Goal: Task Accomplishment & Management: Complete application form

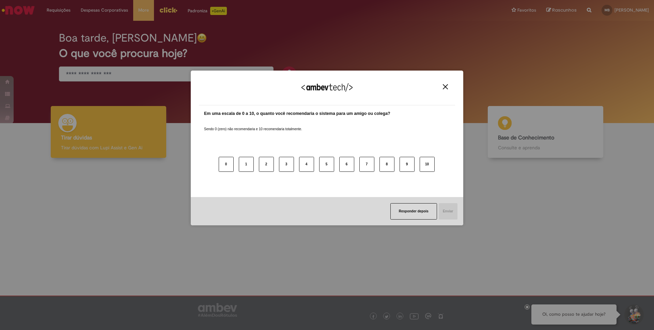
click at [446, 89] on button "Close" at bounding box center [445, 87] width 9 height 6
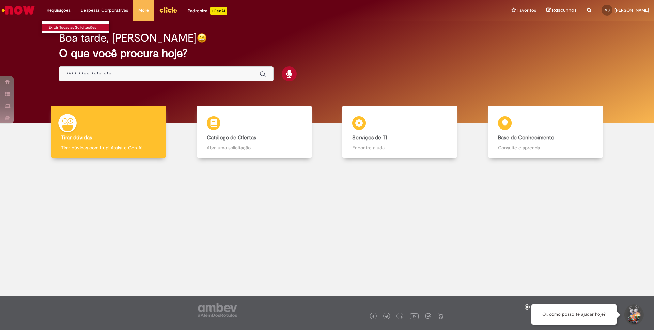
click at [66, 27] on link "Exibir Todas as Solicitações" at bounding box center [79, 27] width 75 height 7
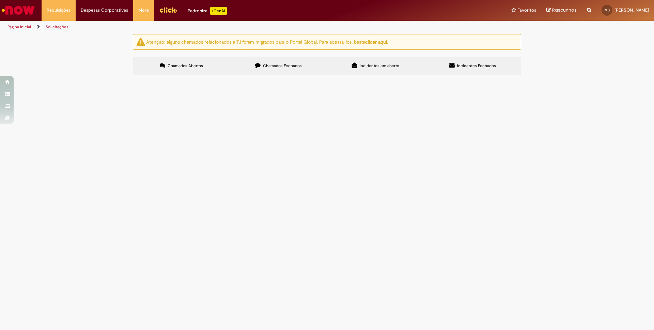
click at [278, 67] on span "Chamados Fechados" at bounding box center [282, 65] width 39 height 5
click at [0, 0] on span "Cartão Corporativo de Viagem" at bounding box center [0, 0] width 0 height 0
click at [0, 0] on span "Olá, podem seguir com a emissão do cartão? Obrigado" at bounding box center [0, 0] width 0 height 0
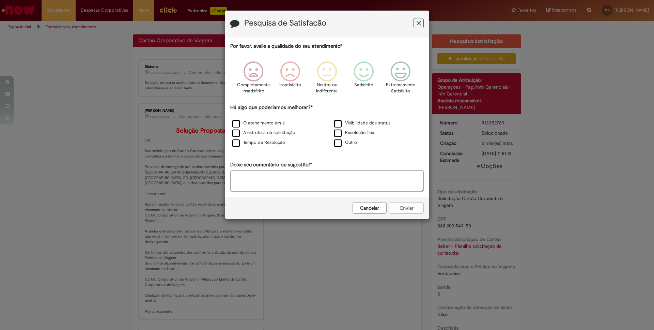
drag, startPoint x: 419, startPoint y: 23, endPoint x: 409, endPoint y: 25, distance: 10.3
click at [418, 23] on icon "Feedback" at bounding box center [418, 23] width 4 height 7
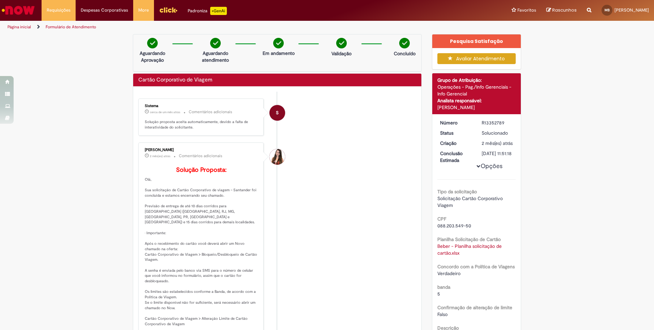
click at [178, 126] on p "Solução proposta aceita automaticamente, devido a falta de interatividade do so…" at bounding box center [201, 124] width 113 height 11
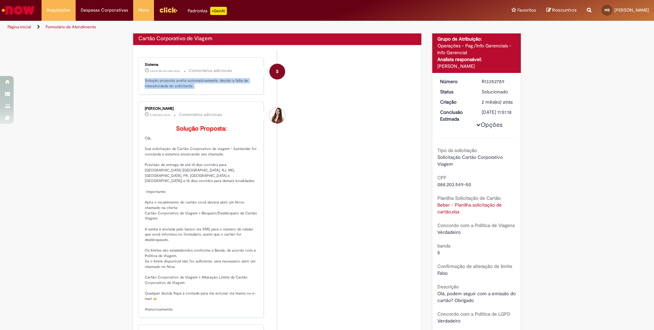
scroll to position [42, 0]
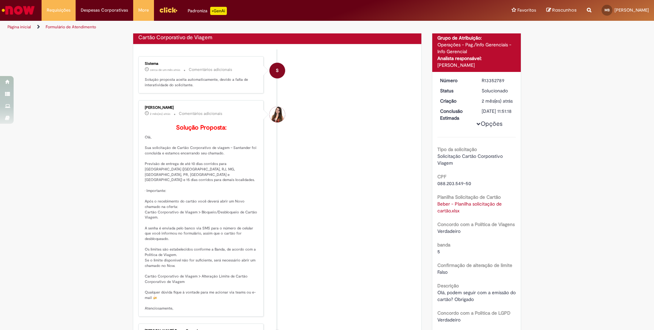
click at [191, 160] on p "Solução Proposta: Olá, Sua solicitação de Cartão Corporativo de viagem – Santan…" at bounding box center [201, 217] width 113 height 187
click at [147, 174] on p "Solução Proposta: Olá, Sua solicitação de Cartão Corporativo de viagem – Santan…" at bounding box center [201, 217] width 113 height 187
drag, startPoint x: 147, startPoint y: 174, endPoint x: 245, endPoint y: 183, distance: 98.7
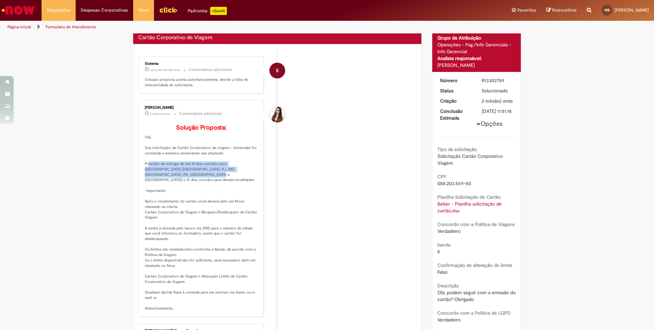
click at [251, 181] on p "Solução Proposta: Olá, Sua solicitação de Cartão Corporativo de viagem – Santan…" at bounding box center [201, 217] width 113 height 187
click at [176, 200] on p "Solução Proposta: Olá, Sua solicitação de Cartão Corporativo de viagem – Santan…" at bounding box center [201, 217] width 113 height 187
click at [163, 201] on p "Solução Proposta: Olá, Sua solicitação de Cartão Corporativo de viagem – Santan…" at bounding box center [201, 217] width 113 height 187
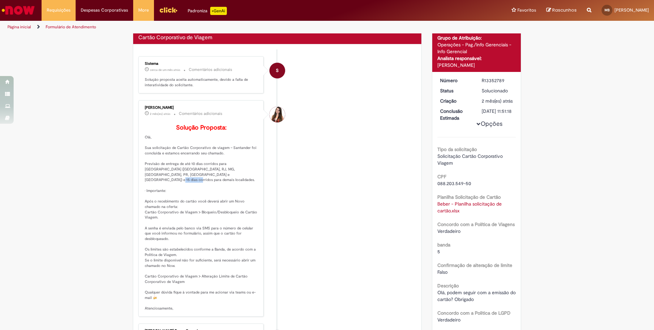
click at [163, 201] on p "Solução Proposta: Olá, Sua solicitação de Cartão Corporativo de viagem – Santan…" at bounding box center [201, 217] width 113 height 187
click at [162, 201] on p "Solução Proposta: Olá, Sua solicitação de Cartão Corporativo de viagem – Santan…" at bounding box center [201, 217] width 113 height 187
click at [150, 212] on p "Solução Proposta: Olá, Sua solicitação de Cartão Corporativo de viagem – Santan…" at bounding box center [201, 217] width 113 height 187
drag, startPoint x: 150, startPoint y: 212, endPoint x: 235, endPoint y: 216, distance: 85.2
click at [235, 216] on p "Solução Proposta: Olá, Sua solicitação de Cartão Corporativo de viagem – Santan…" at bounding box center [201, 217] width 113 height 187
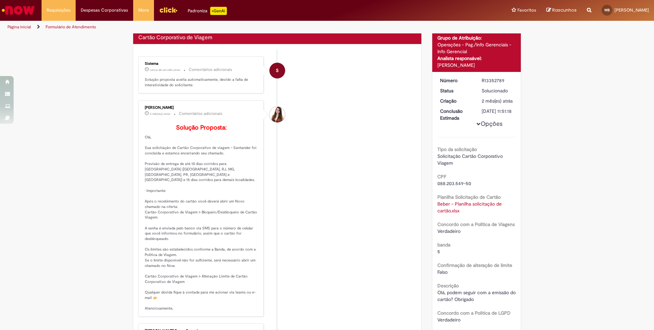
click at [172, 215] on p "Solução Proposta: Olá, Sua solicitação de Cartão Corporativo de viagem – Santan…" at bounding box center [201, 217] width 113 height 187
click at [187, 228] on p "Solução Proposta: Olá, Sua solicitação de Cartão Corporativo de viagem – Santan…" at bounding box center [201, 217] width 113 height 187
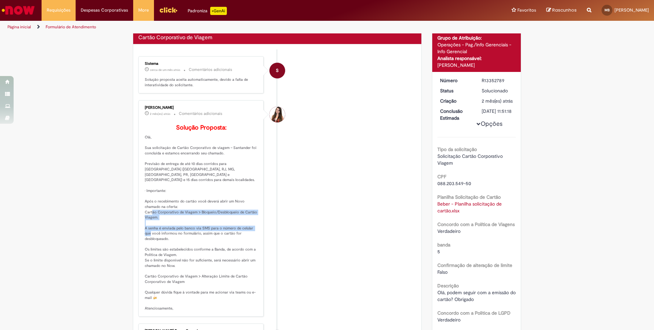
click at [187, 228] on p "Solução Proposta: Olá, Sua solicitação de Cartão Corporativo de viagem – Santan…" at bounding box center [201, 217] width 113 height 187
click at [203, 228] on p "Solução Proposta: Olá, Sua solicitação de Cartão Corporativo de viagem – Santan…" at bounding box center [201, 217] width 113 height 187
drag, startPoint x: 203, startPoint y: 228, endPoint x: 202, endPoint y: 236, distance: 8.7
click at [233, 238] on p "Solução Proposta: Olá, Sua solicitação de Cartão Corporativo de viagem – Santan…" at bounding box center [201, 217] width 113 height 187
click at [195, 236] on p "Solução Proposta: Olá, Sua solicitação de Cartão Corporativo de viagem – Santan…" at bounding box center [201, 217] width 113 height 187
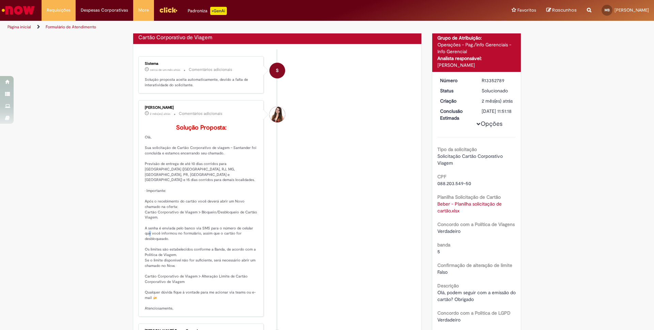
click at [195, 236] on p "Solução Proposta: Olá, Sua solicitação de Cartão Corporativo de viagem – Santan…" at bounding box center [201, 217] width 113 height 187
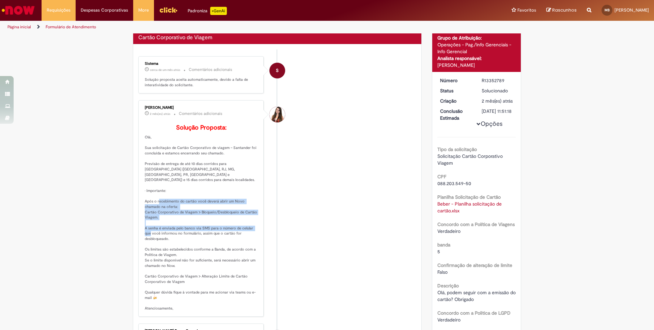
drag, startPoint x: 195, startPoint y: 236, endPoint x: 191, endPoint y: 210, distance: 26.6
click at [191, 210] on p "Solução Proposta: Olá, Sua solicitação de Cartão Corporativo de viagem – Santan…" at bounding box center [201, 217] width 113 height 187
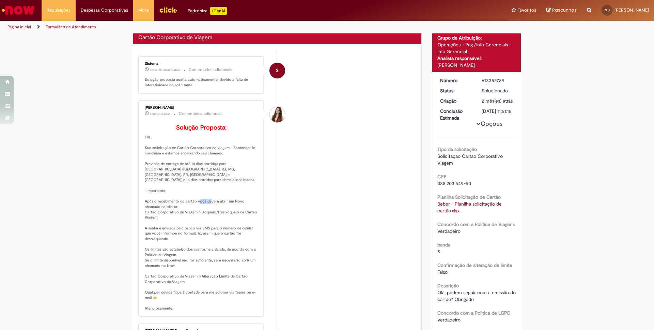
click at [191, 210] on p "Solução Proposta: Olá, Sua solicitação de Cartão Corporativo de viagem – Santan…" at bounding box center [201, 217] width 113 height 187
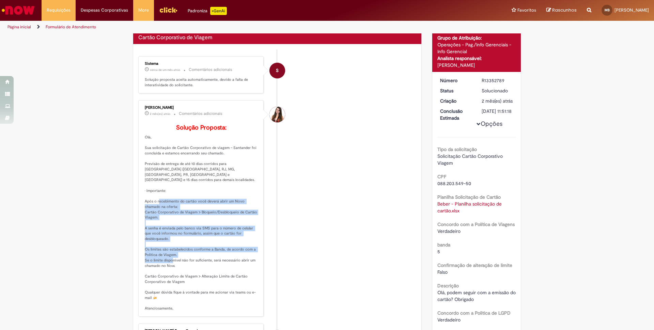
drag, startPoint x: 191, startPoint y: 210, endPoint x: 198, endPoint y: 264, distance: 54.9
click at [198, 264] on p "Solução Proposta: Olá, Sua solicitação de Cartão Corporativo de viagem – Santan…" at bounding box center [201, 217] width 113 height 187
click at [149, 210] on p "Solução Proposta: Olá, Sua solicitação de Cartão Corporativo de viagem – Santan…" at bounding box center [201, 217] width 113 height 187
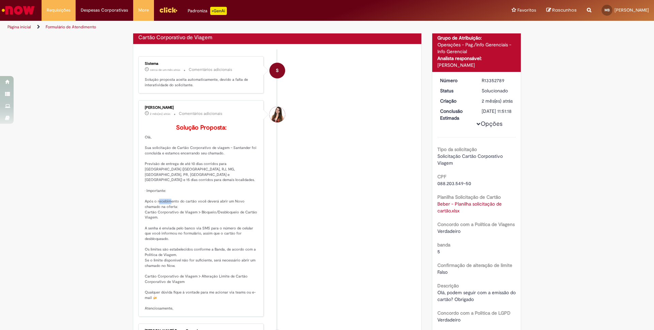
click at [149, 210] on p "Solução Proposta: Olá, Sua solicitação de Cartão Corporativo de viagem – Santan…" at bounding box center [201, 217] width 113 height 187
click at [163, 212] on p "Solução Proposta: Olá, Sua solicitação de Cartão Corporativo de viagem – Santan…" at bounding box center [201, 217] width 113 height 187
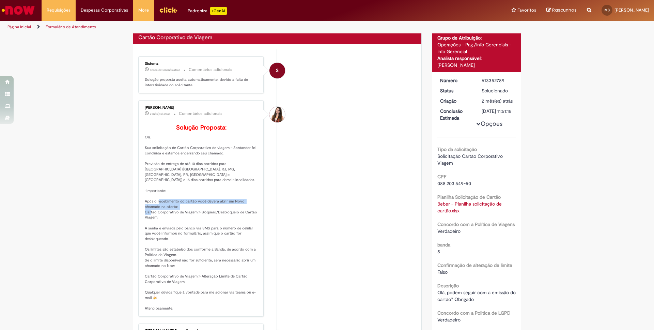
click at [189, 212] on p "Solução Proposta: Olá, Sua solicitação de Cartão Corporativo de viagem – Santan…" at bounding box center [201, 217] width 113 height 187
drag, startPoint x: 189, startPoint y: 212, endPoint x: 219, endPoint y: 214, distance: 30.0
click at [223, 213] on p "Solução Proposta: Olá, Sua solicitação de Cartão Corporativo de viagem – Santan…" at bounding box center [201, 217] width 113 height 187
click at [171, 215] on p "Solução Proposta: Olá, Sua solicitação de Cartão Corporativo de viagem – Santan…" at bounding box center [201, 217] width 113 height 187
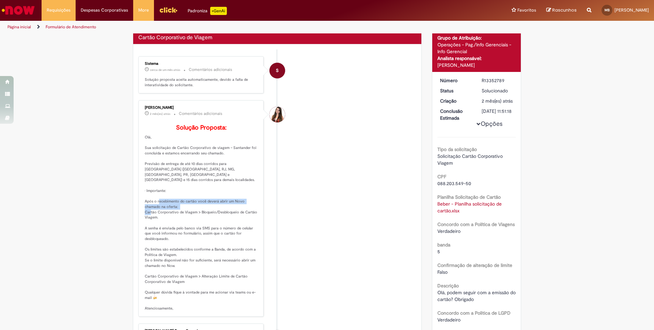
click at [171, 215] on p "Solução Proposta: Olá, Sua solicitação de Cartão Corporativo de viagem – Santan…" at bounding box center [201, 217] width 113 height 187
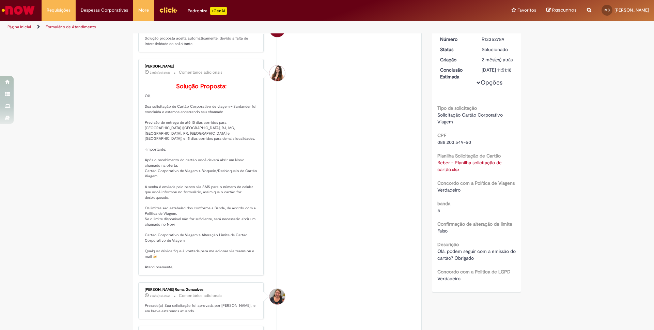
click at [198, 209] on p "Solução Proposta: Olá, Sua solicitação de Cartão Corporativo de viagem – Santan…" at bounding box center [201, 176] width 113 height 187
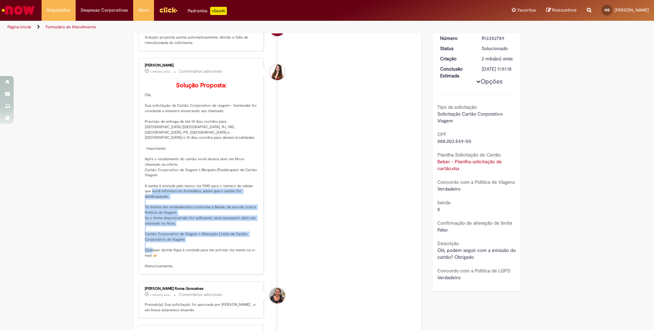
drag, startPoint x: 198, startPoint y: 209, endPoint x: 199, endPoint y: 250, distance: 40.9
click at [199, 250] on p "Solução Proposta: Olá, Sua solicitação de Cartão Corporativo de viagem – Santan…" at bounding box center [201, 175] width 113 height 187
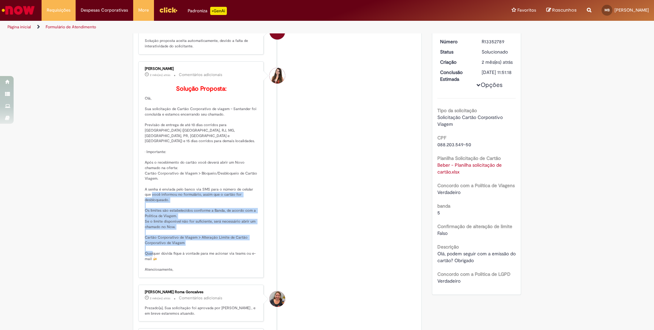
click at [199, 250] on p "Solução Proposta: Olá, Sua solicitação de Cartão Corporativo de viagem – Santan…" at bounding box center [201, 178] width 113 height 187
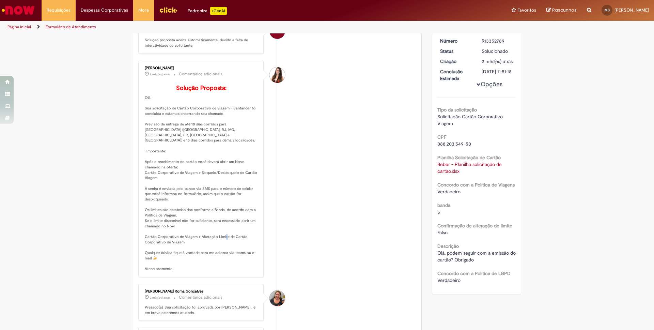
click at [199, 250] on p "Solução Proposta: Olá, Sua solicitação de Cartão Corporativo de viagem – Santan…" at bounding box center [201, 178] width 113 height 187
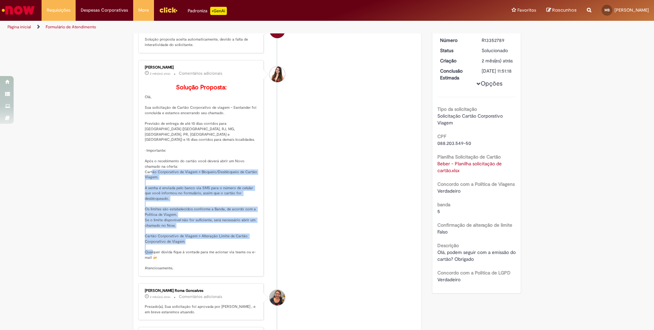
drag, startPoint x: 199, startPoint y: 250, endPoint x: 196, endPoint y: 194, distance: 55.9
click at [196, 194] on p "Solução Proposta: Olá, Sua solicitação de Cartão Corporativo de viagem – Santan…" at bounding box center [201, 177] width 113 height 187
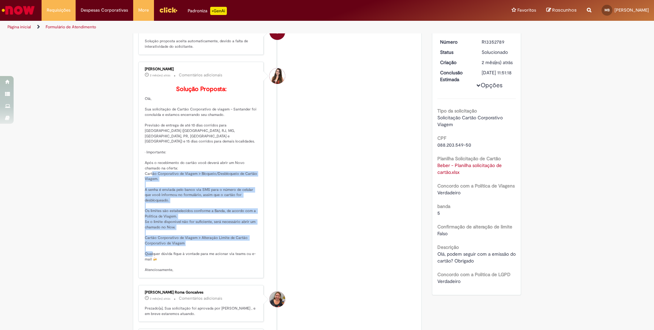
click at [196, 194] on p "Solução Proposta: Olá, Sua solicitação de Cartão Corporativo de viagem – Santan…" at bounding box center [201, 179] width 113 height 187
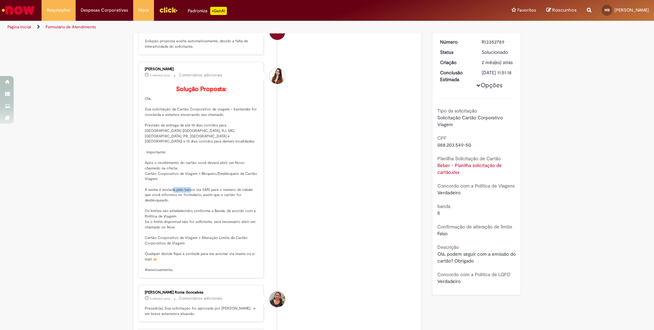
click at [196, 194] on p "Solução Proposta: Olá, Sua solicitação de Cartão Corporativo de viagem – Santan…" at bounding box center [201, 179] width 113 height 187
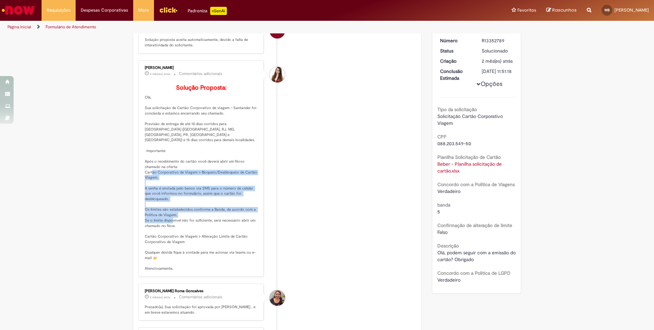
drag, startPoint x: 196, startPoint y: 195, endPoint x: 195, endPoint y: 224, distance: 29.3
click at [195, 224] on p "Solução Proposta: Olá, Sua solicitação de Cartão Corporativo de viagem – Santan…" at bounding box center [201, 177] width 113 height 187
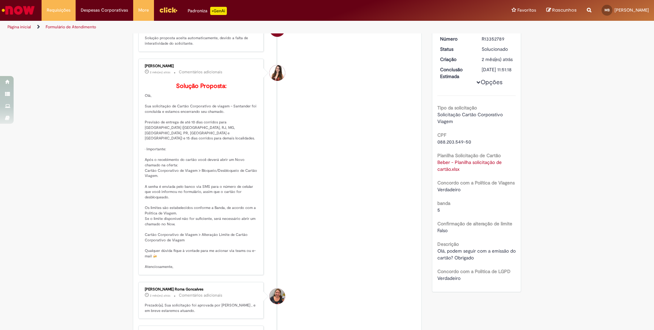
click at [196, 237] on p "Solução Proposta: Olá, Sua solicitação de Cartão Corporativo de viagem – Santan…" at bounding box center [201, 176] width 113 height 187
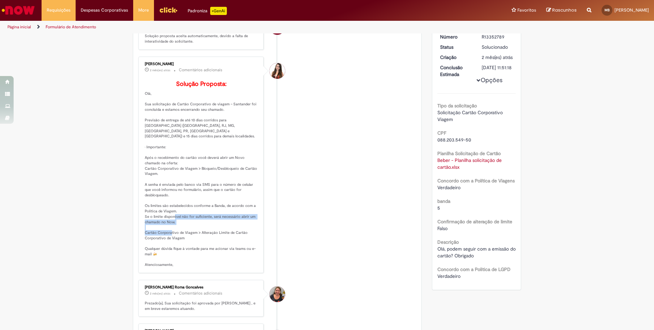
drag, startPoint x: 196, startPoint y: 237, endPoint x: 197, endPoint y: 245, distance: 7.9
click at [197, 245] on p "Solução Proposta: Olá, Sua solicitação de Cartão Corporativo de viagem – Santan…" at bounding box center [201, 174] width 113 height 187
click at [165, 186] on p "Solução Proposta: Olá, Sua solicitação de Cartão Corporativo de viagem – Santan…" at bounding box center [201, 174] width 113 height 187
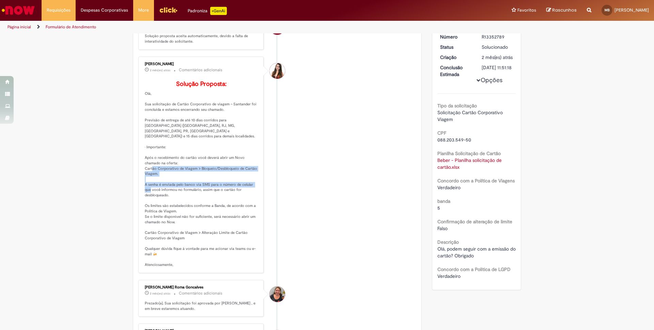
click at [165, 186] on p "Solução Proposta: Olá, Sua solicitação de Cartão Corporativo de viagem – Santan…" at bounding box center [201, 174] width 113 height 187
click at [159, 208] on p "Solução Proposta: Olá, Sua solicitação de Cartão Corporativo de viagem – Santan…" at bounding box center [201, 174] width 113 height 187
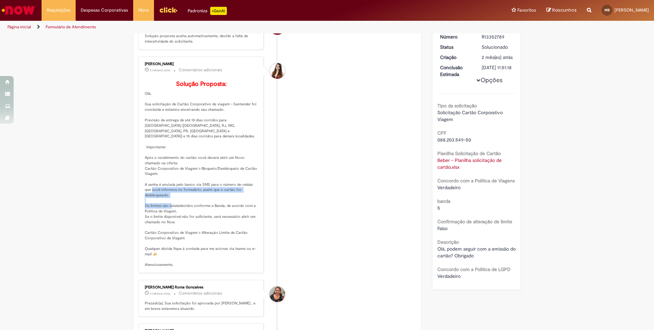
click at [159, 208] on p "Solução Proposta: Olá, Sua solicitação de Cartão Corporativo de viagem – Santan…" at bounding box center [201, 174] width 113 height 187
click at [228, 204] on p "Solução Proposta: Olá, Sua solicitação de Cartão Corporativo de viagem – Santan…" at bounding box center [201, 174] width 113 height 187
click at [159, 218] on p "Solução Proposta: Olá, Sua solicitação de Cartão Corporativo de viagem – Santan…" at bounding box center [201, 174] width 113 height 187
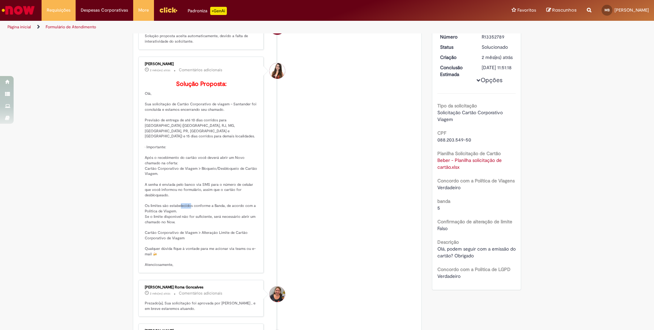
click at [159, 218] on p "Solução Proposta: Olá, Sua solicitação de Cartão Corporativo de viagem – Santan…" at bounding box center [201, 174] width 113 height 187
click at [200, 232] on p "Solução Proposta: Olá, Sua solicitação de Cartão Corporativo de viagem – Santan…" at bounding box center [201, 174] width 113 height 187
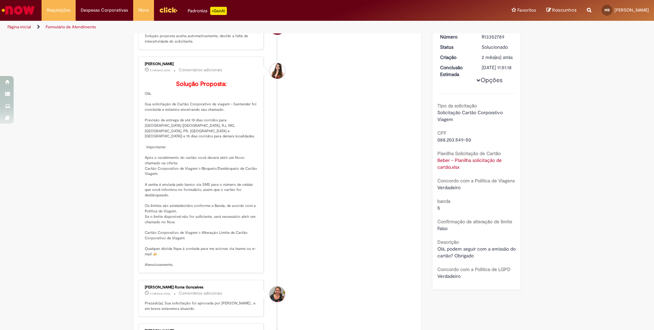
click at [183, 187] on p "Solução Proposta: Olá, Sua solicitação de Cartão Corporativo de viagem – Santan…" at bounding box center [201, 174] width 113 height 187
click at [208, 182] on p "Solução Proposta: Olá, Sua solicitação de Cartão Corporativo de viagem – Santan…" at bounding box center [201, 174] width 113 height 187
drag, startPoint x: 208, startPoint y: 182, endPoint x: 198, endPoint y: 175, distance: 12.1
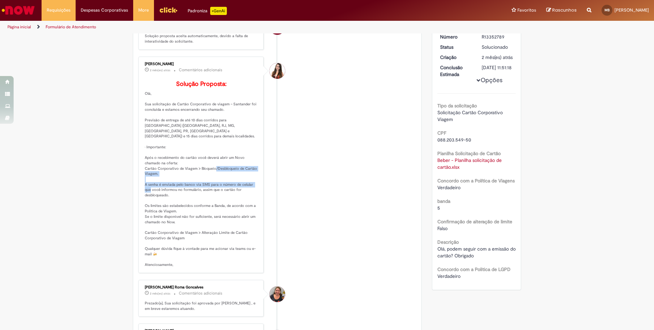
click at [224, 190] on p "Solução Proposta: Olá, Sua solicitação de Cartão Corporativo de viagem – Santan…" at bounding box center [201, 174] width 113 height 187
click at [146, 169] on p "Solução Proposta: Olá, Sua solicitação de Cartão Corporativo de viagem – Santan…" at bounding box center [201, 174] width 113 height 187
drag, startPoint x: 146, startPoint y: 169, endPoint x: 199, endPoint y: 168, distance: 52.8
click at [187, 168] on p "Solução Proposta: Olá, Sua solicitação de Cartão Corporativo de viagem – Santan…" at bounding box center [201, 174] width 113 height 187
click at [181, 156] on p "Solução Proposta: Olá, Sua solicitação de Cartão Corporativo de viagem – Santan…" at bounding box center [201, 174] width 113 height 187
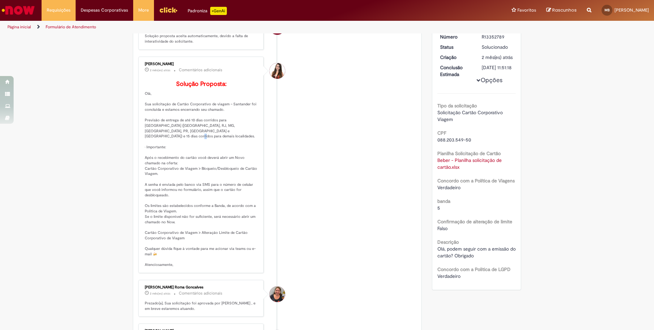
click at [181, 156] on p "Solução Proposta: Olá, Sua solicitação de Cartão Corporativo de viagem – Santan…" at bounding box center [201, 174] width 113 height 187
click at [178, 168] on p "Solução Proposta: Olá, Sua solicitação de Cartão Corporativo de viagem – Santan…" at bounding box center [201, 174] width 113 height 187
click at [146, 168] on p "Solução Proposta: Olá, Sua solicitação de Cartão Corporativo de viagem – Santan…" at bounding box center [201, 174] width 113 height 187
drag, startPoint x: 156, startPoint y: 168, endPoint x: 190, endPoint y: 168, distance: 34.4
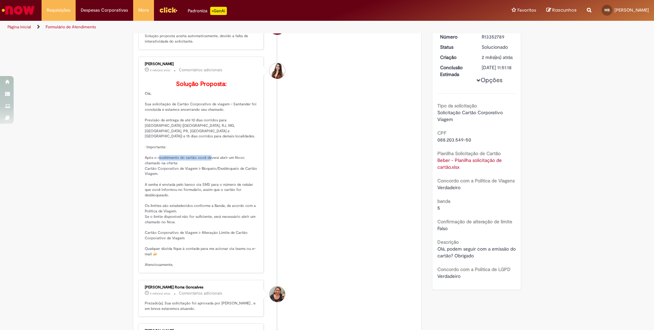
click at [190, 168] on p "Solução Proposta: Olá, Sua solicitação de Cartão Corporativo de viagem – Santan…" at bounding box center [201, 174] width 113 height 187
click at [208, 169] on p "Solução Proposta: Olá, Sua solicitação de Cartão Corporativo de viagem – Santan…" at bounding box center [201, 174] width 113 height 187
drag, startPoint x: 208, startPoint y: 169, endPoint x: 248, endPoint y: 169, distance: 39.8
click at [248, 169] on p "Solução Proposta: Olá, Sua solicitação de Cartão Corporativo de viagem – Santan…" at bounding box center [201, 174] width 113 height 187
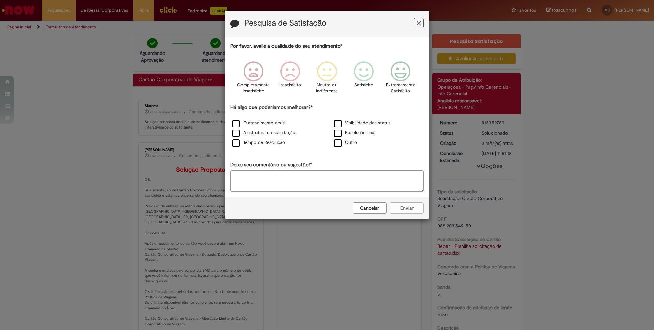
drag, startPoint x: 417, startPoint y: 25, endPoint x: 466, endPoint y: 14, distance: 50.2
click at [417, 25] on icon "Feedback" at bounding box center [418, 23] width 4 height 7
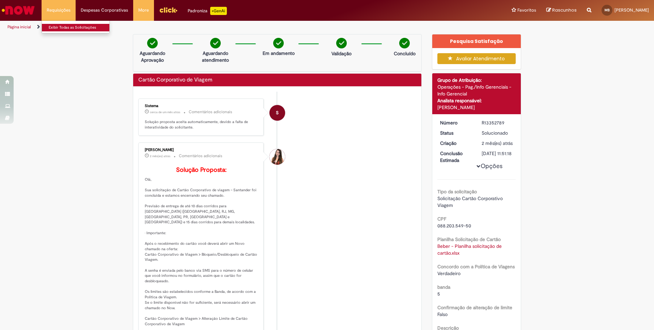
click at [64, 28] on link "Exibir Todas as Solicitações" at bounding box center [79, 27] width 75 height 7
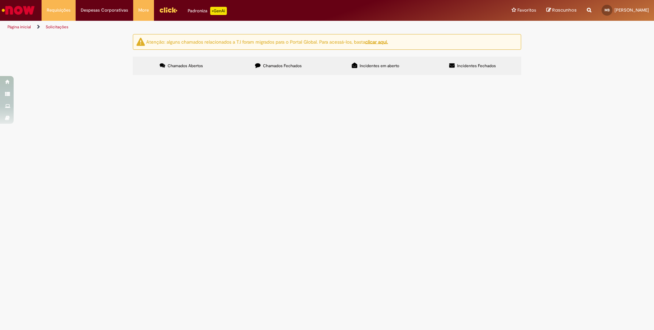
click at [20, 28] on link "Página inicial" at bounding box center [18, 26] width 23 height 5
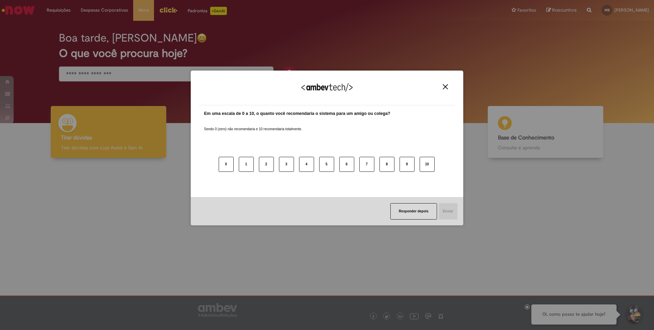
click at [440, 85] on div "Agradecemos seu feedback!" at bounding box center [327, 92] width 256 height 27
click at [423, 210] on button "Responder depois" at bounding box center [413, 211] width 47 height 16
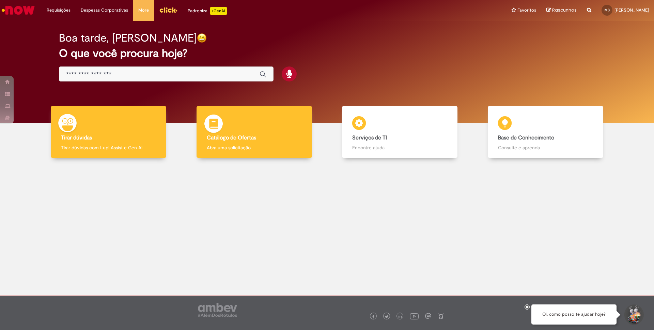
click at [258, 141] on div "Catálogo de Ofertas Catálogo de Ofertas Abra uma solicitação" at bounding box center [253, 132] width 115 height 52
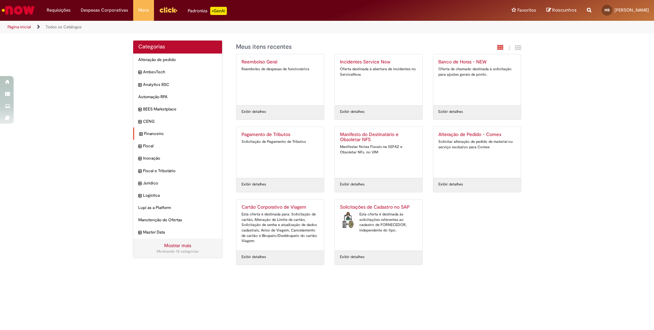
click at [138, 132] on div "Financeiro Itens" at bounding box center [177, 133] width 89 height 13
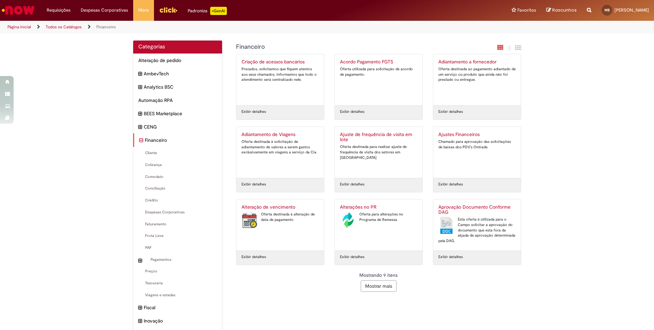
click at [139, 142] on icon "recolher categoria Financeiro" at bounding box center [141, 140] width 4 height 7
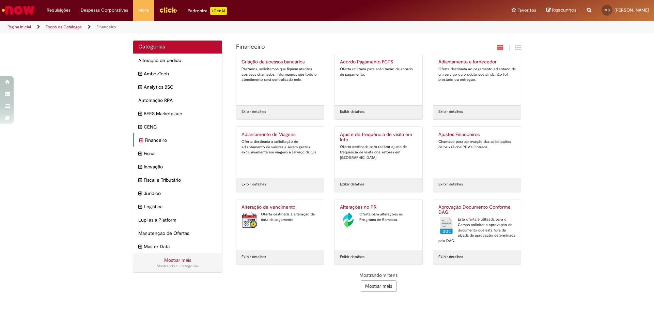
click at [67, 25] on link "Todos os Catálogos" at bounding box center [64, 26] width 36 height 5
click at [24, 26] on link "Página inicial" at bounding box center [18, 26] width 23 height 5
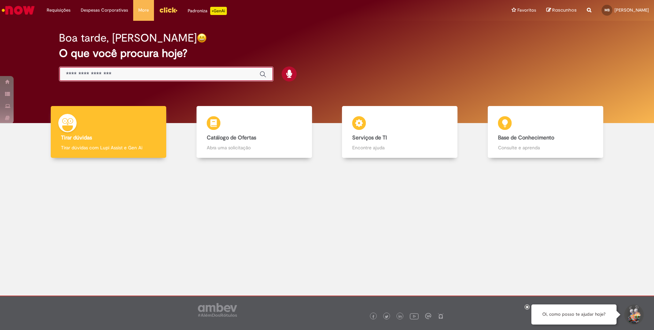
click at [127, 73] on input "Basta digitar aqui" at bounding box center [159, 74] width 187 height 8
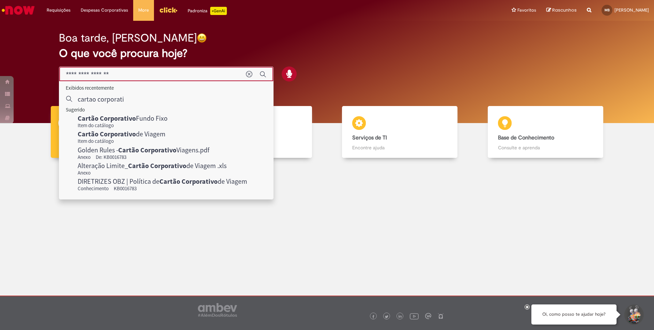
type input "**********"
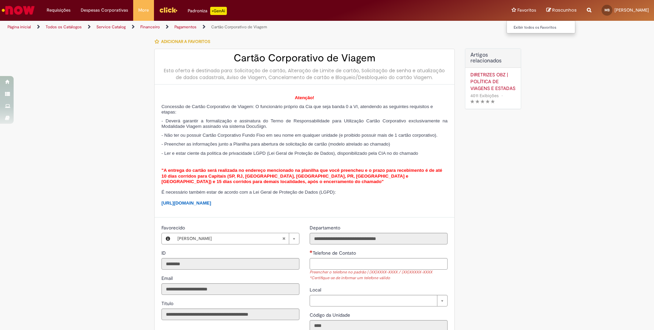
type input "**********"
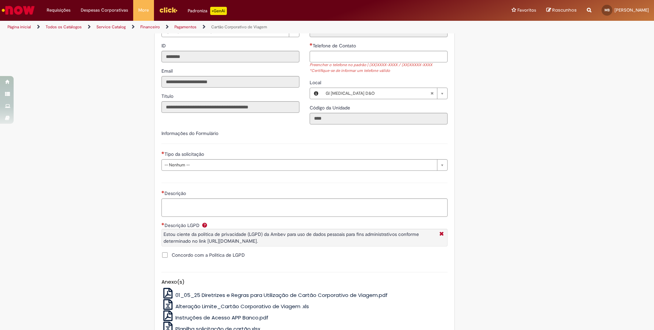
scroll to position [207, 0]
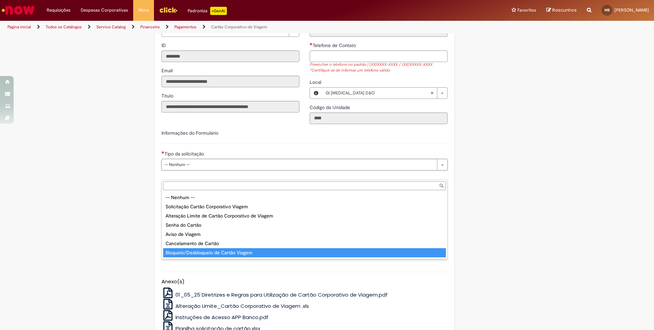
type input "**********"
select select "**********"
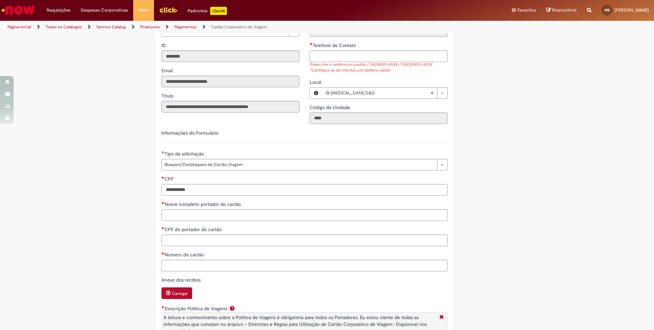
click at [207, 195] on input "CPF" at bounding box center [304, 190] width 286 height 12
type input "**********"
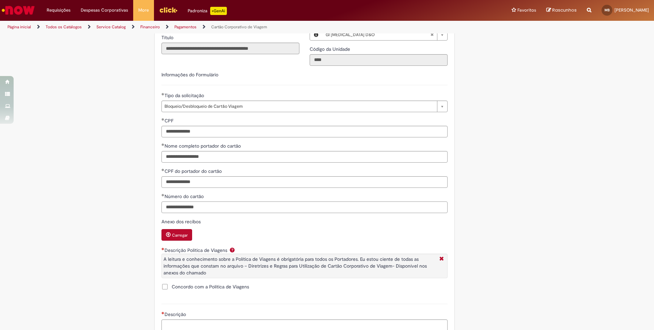
scroll to position [266, 0]
type input "**********"
click at [194, 224] on span "Anexo dos recibos" at bounding box center [181, 221] width 41 height 6
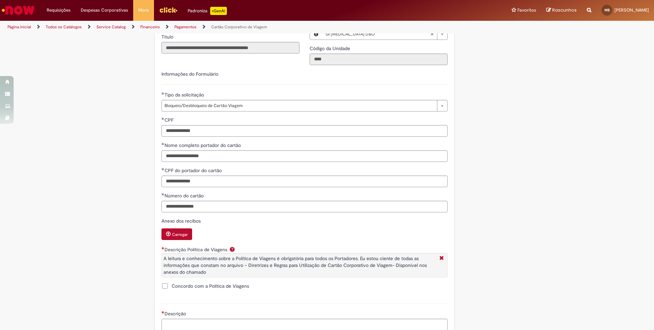
click at [235, 226] on div "Anexo dos recibos" at bounding box center [304, 221] width 286 height 9
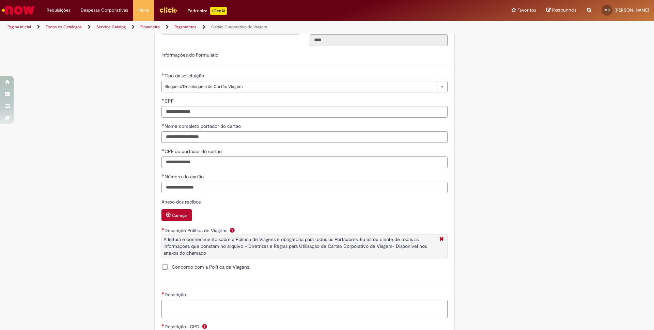
click at [212, 270] on span "Concordo com a Política de Viagens" at bounding box center [210, 266] width 77 height 7
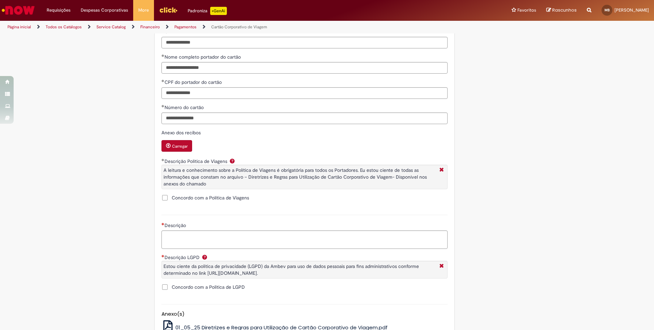
scroll to position [369, 0]
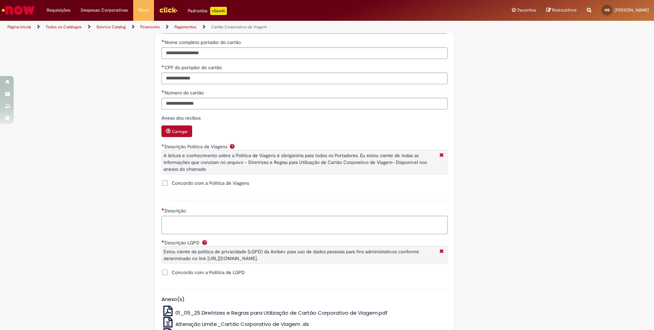
click at [183, 275] on span "Concordo com a Politica de LGPD" at bounding box center [208, 272] width 73 height 7
click at [200, 234] on textarea "Descrição" at bounding box center [304, 225] width 286 height 18
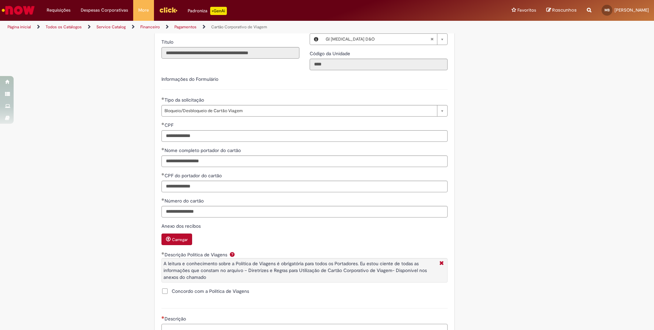
scroll to position [311, 0]
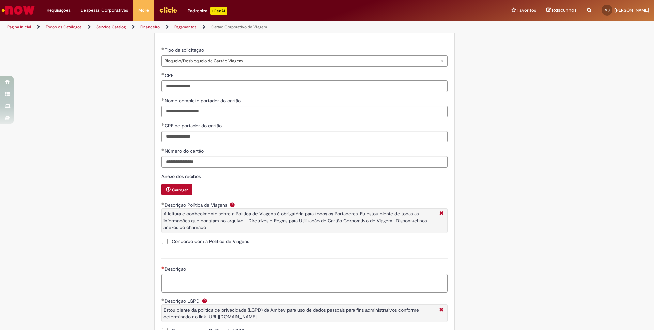
click at [208, 289] on textarea "Descrição" at bounding box center [304, 283] width 286 height 18
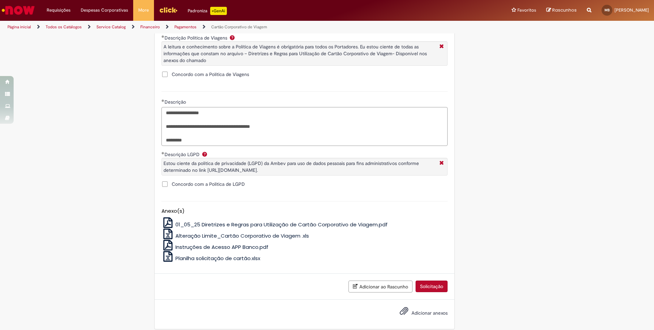
scroll to position [491, 0]
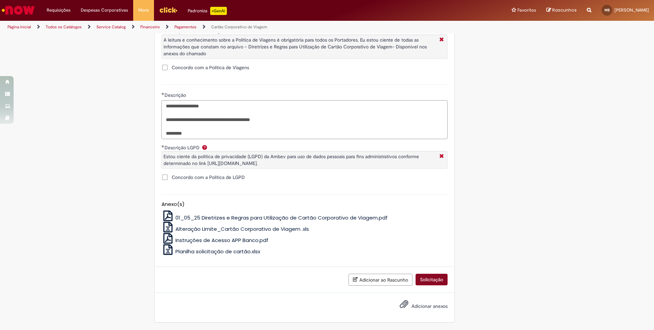
type textarea "**********"
click at [430, 285] on button "Solicitação" at bounding box center [431, 279] width 32 height 12
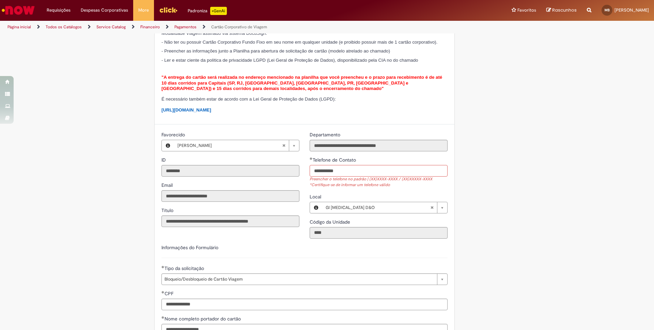
click at [319, 176] on input "**********" at bounding box center [379, 171] width 138 height 12
click at [325, 176] on input "**********" at bounding box center [379, 171] width 138 height 12
click at [338, 176] on input "**********" at bounding box center [379, 171] width 138 height 12
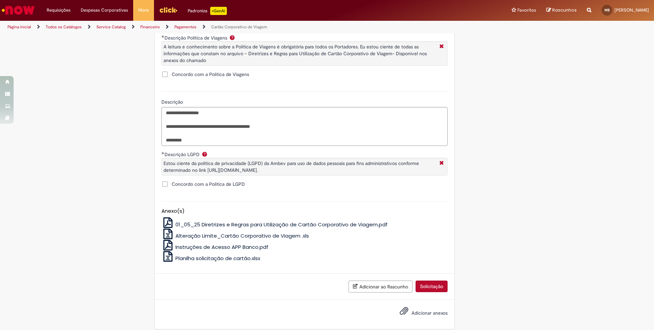
scroll to position [495, 0]
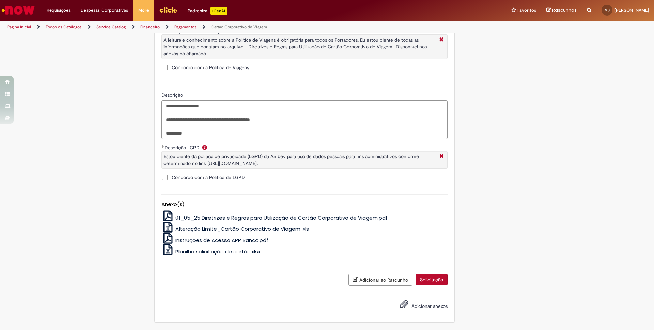
type input "**********"
click at [437, 279] on button "Solicitação" at bounding box center [431, 279] width 32 height 12
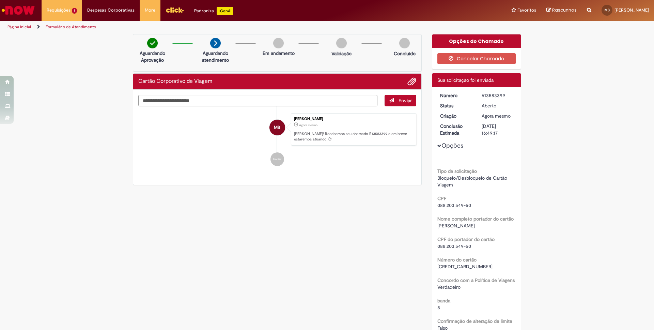
click at [327, 132] on p "[PERSON_NAME]! Recebemos seu chamado R13583399 e em breve estaremos atuando." at bounding box center [353, 136] width 118 height 11
drag, startPoint x: 327, startPoint y: 132, endPoint x: 336, endPoint y: 133, distance: 9.3
click at [327, 132] on p "[PERSON_NAME]! Recebemos seu chamado R13583399 e em breve estaremos atuando." at bounding box center [353, 136] width 118 height 11
click at [365, 134] on p "[PERSON_NAME]! Recebemos seu chamado R13583399 e em breve estaremos atuando." at bounding box center [353, 136] width 118 height 11
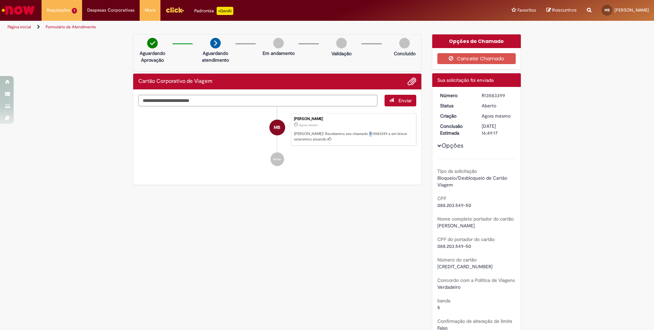
click at [365, 134] on p "[PERSON_NAME]! Recebemos seu chamado R13583399 e em breve estaremos atuando." at bounding box center [353, 136] width 118 height 11
click at [369, 173] on div "Enviar MB [PERSON_NAME] Agora mesmo Agora mesmo [PERSON_NAME]! Recebemos seu ch…" at bounding box center [277, 137] width 288 height 95
click at [447, 96] on dt "Número" at bounding box center [456, 95] width 42 height 7
drag, startPoint x: 447, startPoint y: 96, endPoint x: 495, endPoint y: 138, distance: 63.0
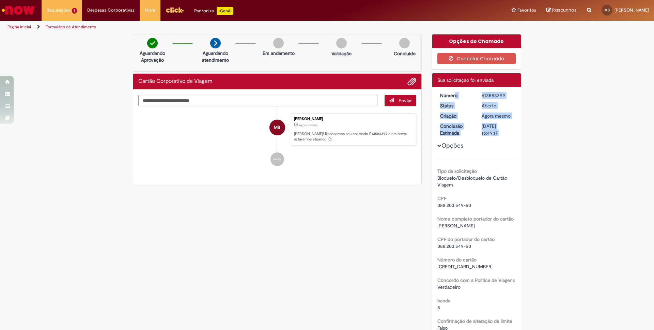
click at [495, 138] on div "Número R13583399 Status [GEOGRAPHIC_DATA] Criação Agora mesmo Agora mesmo [DATE…" at bounding box center [476, 251] width 89 height 329
click at [535, 143] on div "Verificar Código de Barras Aguardando Aprovação Aguardando atendimento Em andam…" at bounding box center [327, 255] width 654 height 442
click at [468, 178] on span "Bloqueio/Desbloqueio de Cartão Viagem" at bounding box center [472, 181] width 71 height 13
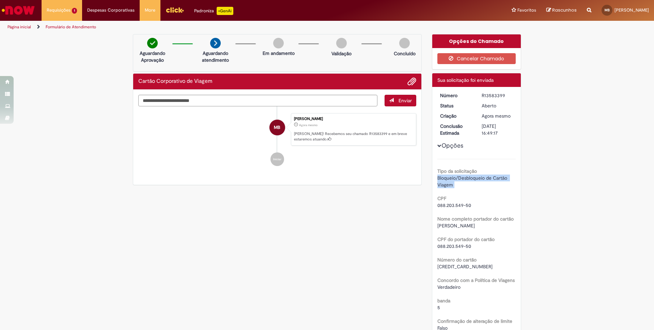
click at [468, 178] on span "Bloqueio/Desbloqueio de Cartão Viagem" at bounding box center [472, 181] width 71 height 13
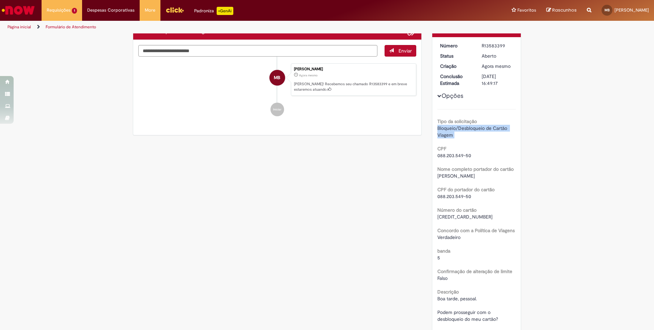
scroll to position [63, 0]
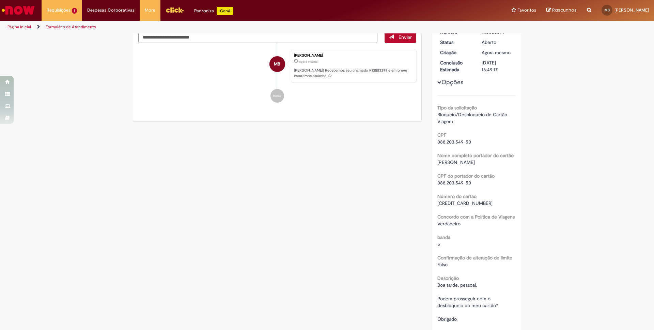
click at [463, 203] on span "[CREDIT_CARD_NUMBER]" at bounding box center [464, 203] width 55 height 6
click at [457, 224] on span "Verdadeiro" at bounding box center [448, 223] width 23 height 6
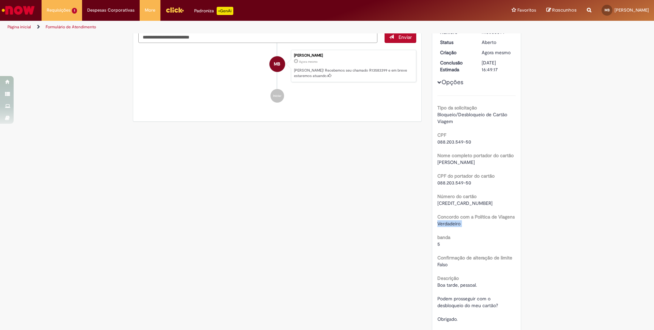
click at [457, 224] on span "Verdadeiro" at bounding box center [448, 223] width 23 height 6
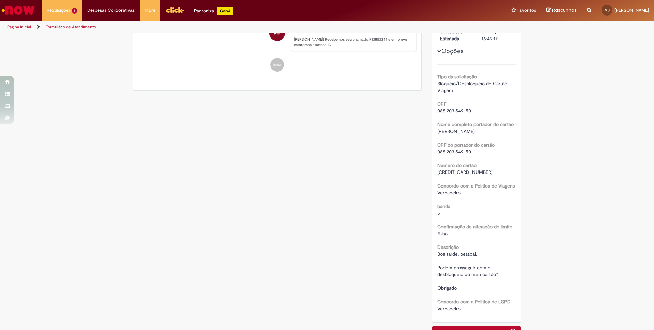
click at [455, 232] on div "Falso" at bounding box center [476, 233] width 79 height 7
drag, startPoint x: 455, startPoint y: 232, endPoint x: 459, endPoint y: 233, distance: 4.0
click at [455, 232] on div "Falso" at bounding box center [476, 233] width 79 height 7
click at [458, 254] on span "Boa tarde, pessoal. Podem prosseguir com o desbloqueio do meu cartão? Obrigado." at bounding box center [467, 271] width 61 height 40
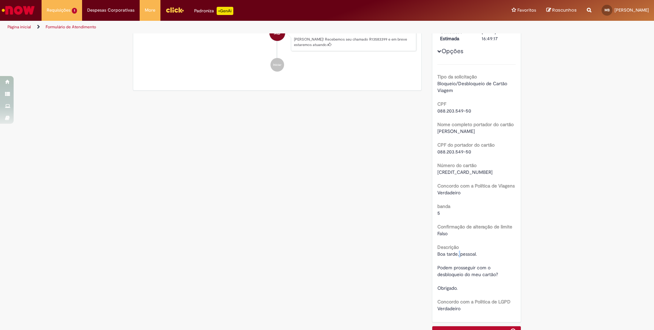
click at [458, 254] on span "Boa tarde, pessoal. Podem prosseguir com o desbloqueio do meu cartão? Obrigado." at bounding box center [467, 271] width 61 height 40
drag, startPoint x: 458, startPoint y: 254, endPoint x: 472, endPoint y: 286, distance: 34.8
click at [459, 286] on div "Boa tarde, pessoal. Podem prosseguir com o desbloqueio do meu cartão? Obrigado." at bounding box center [476, 270] width 79 height 41
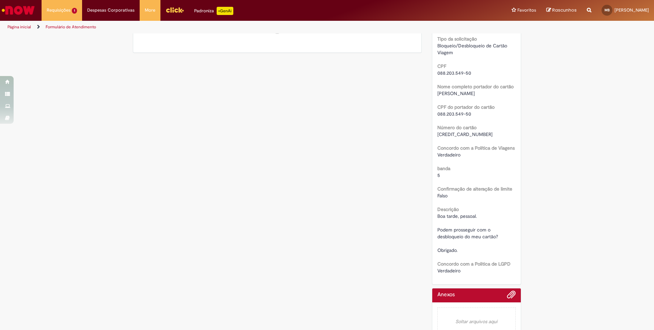
click at [458, 269] on span "Verdadeiro" at bounding box center [448, 270] width 23 height 6
drag, startPoint x: 458, startPoint y: 269, endPoint x: 400, endPoint y: 266, distance: 58.0
click at [458, 269] on span "Verdadeiro" at bounding box center [448, 270] width 23 height 6
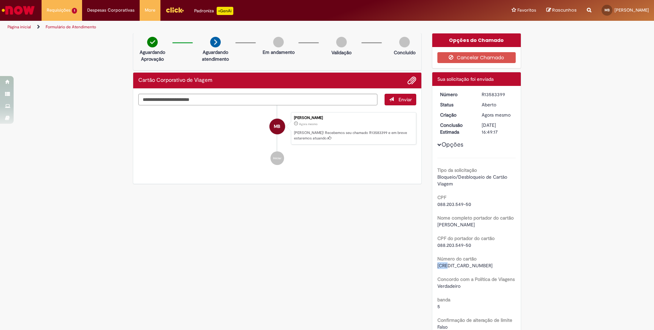
scroll to position [2, 0]
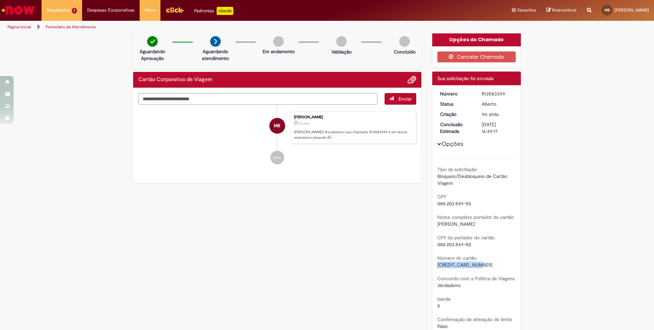
drag, startPoint x: 438, startPoint y: 266, endPoint x: 474, endPoint y: 266, distance: 36.8
click at [479, 266] on div "[CREDIT_CARD_NUMBER]" at bounding box center [476, 264] width 79 height 7
